Goal: Download file/media

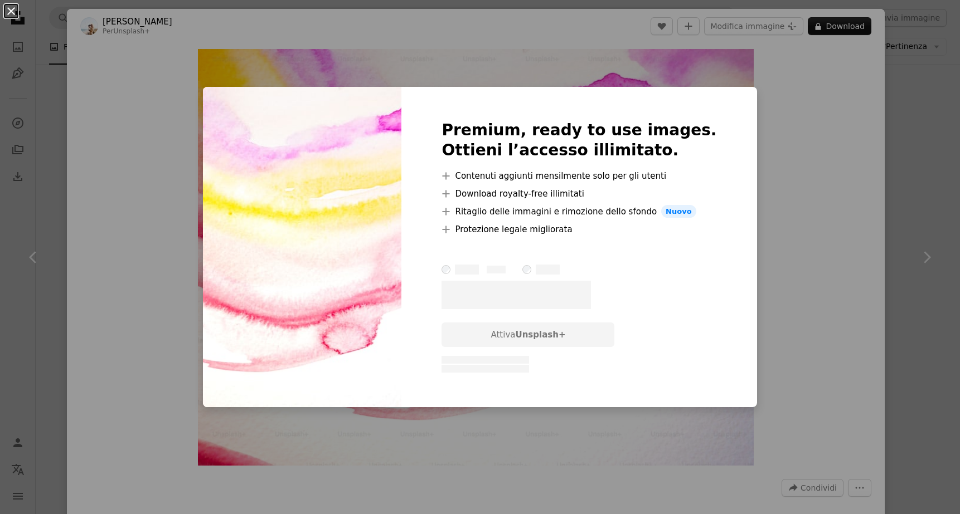
scroll to position [2218, 0]
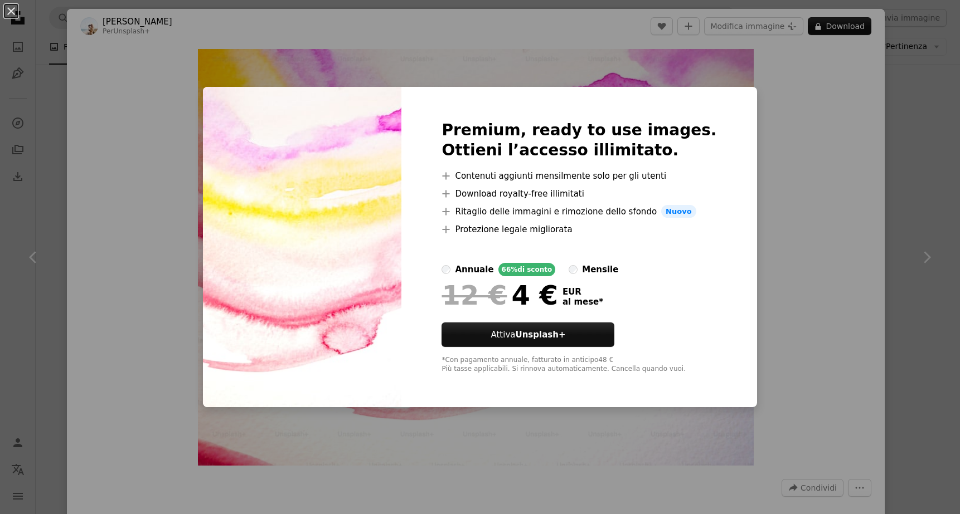
click at [162, 128] on div "An X shape Premium, ready to use images. Ottieni l’accesso illimitato. A plus s…" at bounding box center [480, 257] width 960 height 514
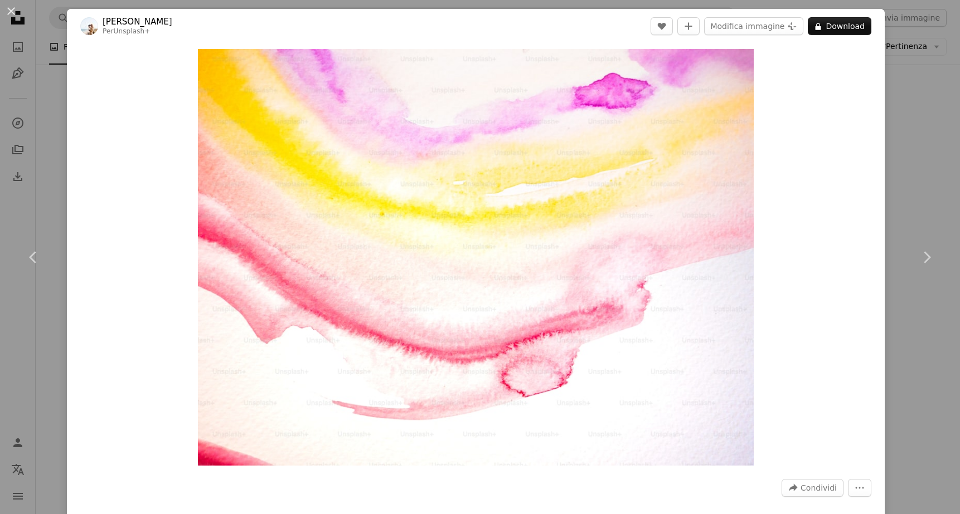
click at [42, 344] on div "An X shape Chevron left Chevron right [PERSON_NAME] Per Unsplash+ A heart A plu…" at bounding box center [480, 257] width 960 height 514
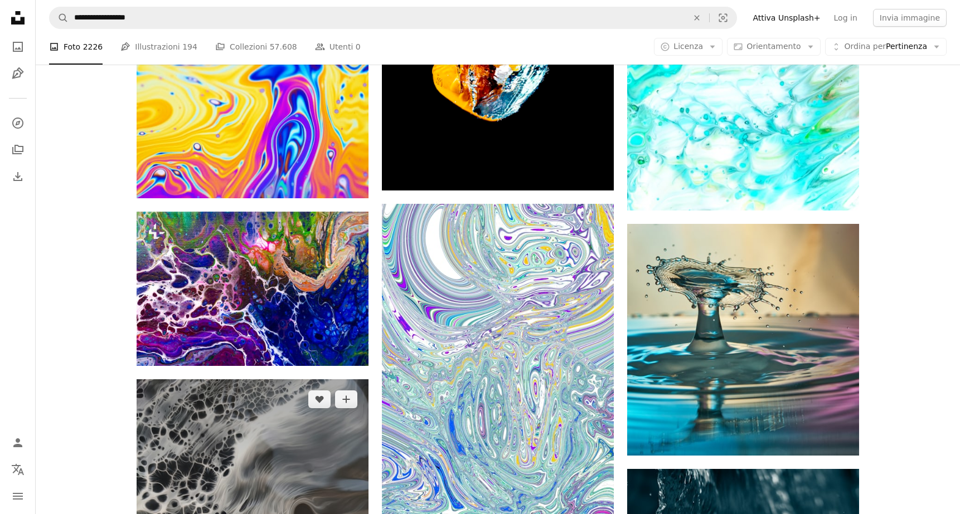
scroll to position [5321, 0]
